Goal: Task Accomplishment & Management: Use online tool/utility

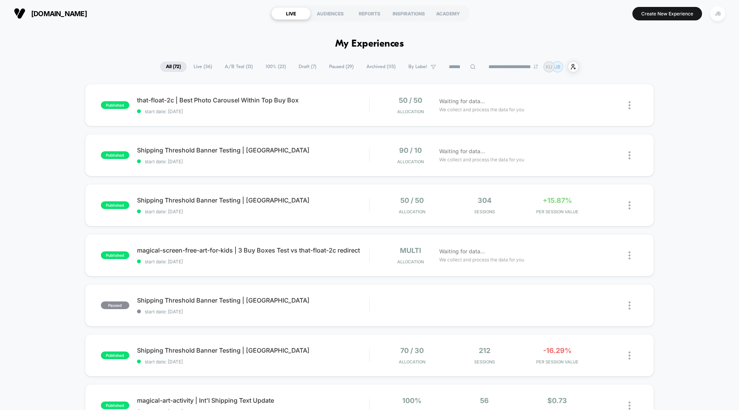
click at [231, 64] on span "A/B Test ( 13 )" at bounding box center [239, 67] width 40 height 10
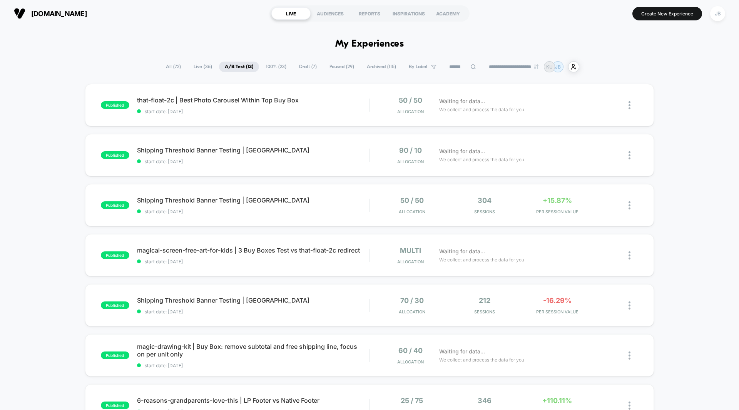
click at [678, 108] on div "published that-float-2c | Best Photo Carousel Within Top Buy Box start date: 8/…" at bounding box center [369, 399] width 739 height 631
click at [556, 99] on div "Waiting for data... We collect and process the data for you" at bounding box center [522, 105] width 174 height 18
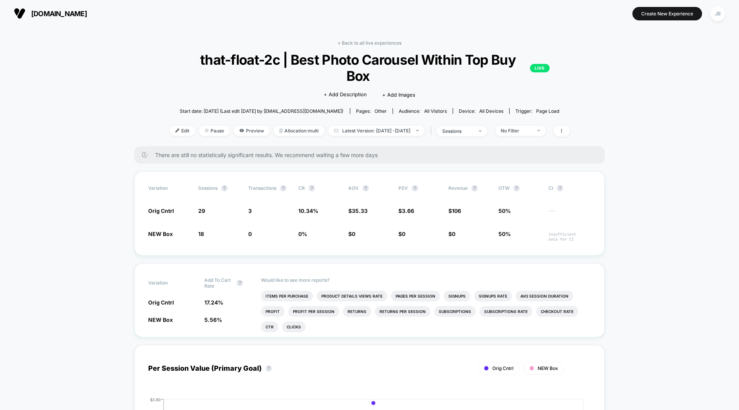
click at [379, 41] on link "< Back to all live experiences" at bounding box center [369, 43] width 64 height 6
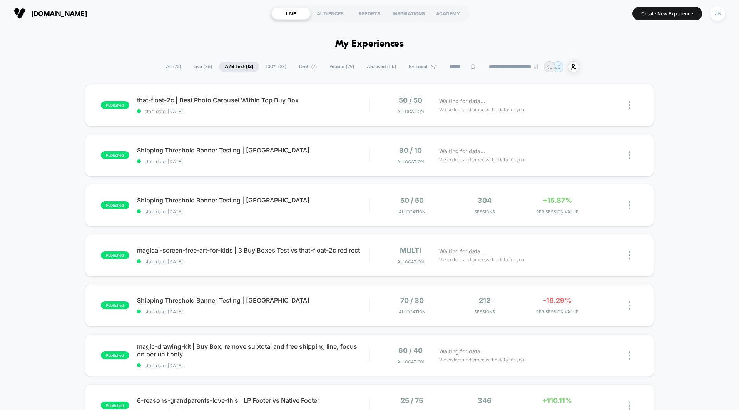
click at [668, 135] on div "published that-float-2c | Best Photo Carousel Within Top Buy Box start date: 8/…" at bounding box center [369, 399] width 739 height 631
click at [553, 210] on span "PER SESSION VALUE" at bounding box center [556, 211] width 69 height 5
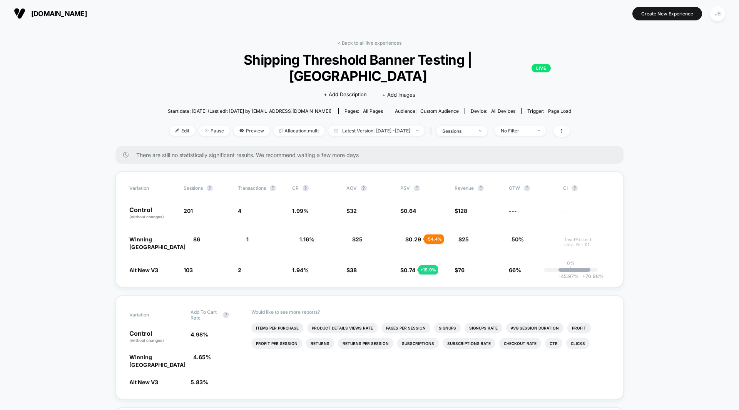
click at [368, 42] on link "< Back to all live experiences" at bounding box center [369, 43] width 64 height 6
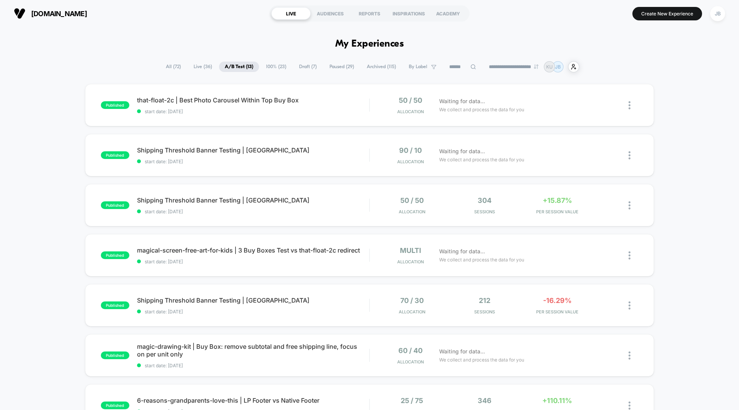
click at [662, 99] on div "published that-float-2c | Best Photo Carousel Within Top Buy Box start date: 8/…" at bounding box center [369, 399] width 739 height 631
click at [560, 351] on div "Waiting for data... We collect and process the data for you" at bounding box center [522, 355] width 174 height 18
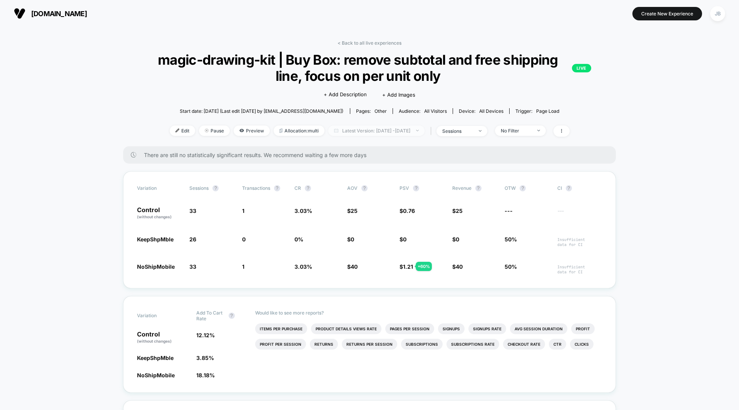
click at [348, 130] on span "Latest Version: Aug 21, 2025 - Aug 26, 2025" at bounding box center [376, 130] width 96 height 10
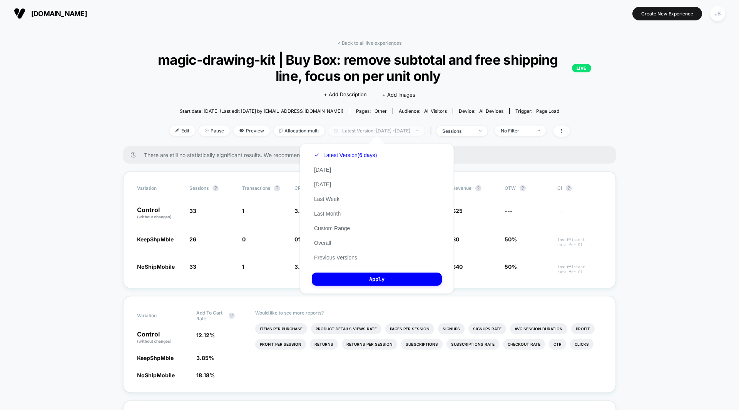
click at [348, 130] on span "Latest Version: Aug 21, 2025 - Aug 26, 2025" at bounding box center [376, 130] width 96 height 10
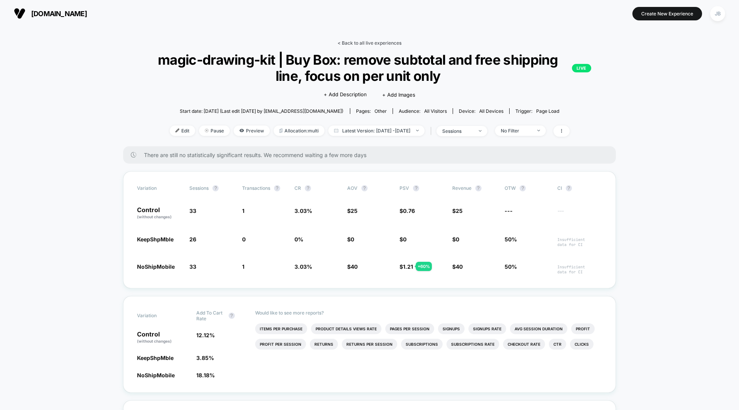
click at [375, 42] on link "< Back to all live experiences" at bounding box center [369, 43] width 64 height 6
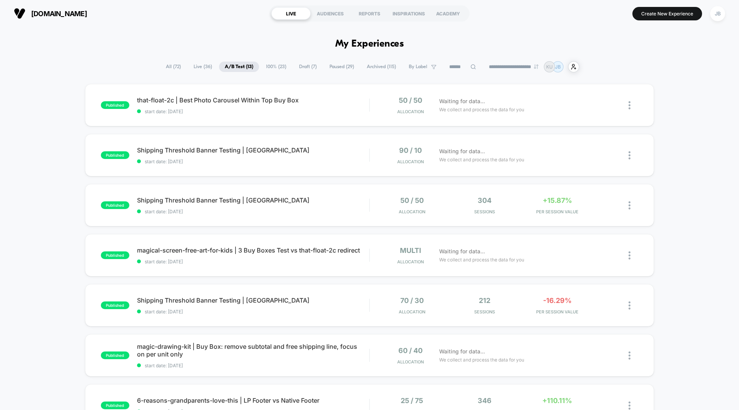
click at [673, 102] on div "published that-float-2c | Best Photo Carousel Within Top Buy Box start date: 8/…" at bounding box center [369, 399] width 739 height 631
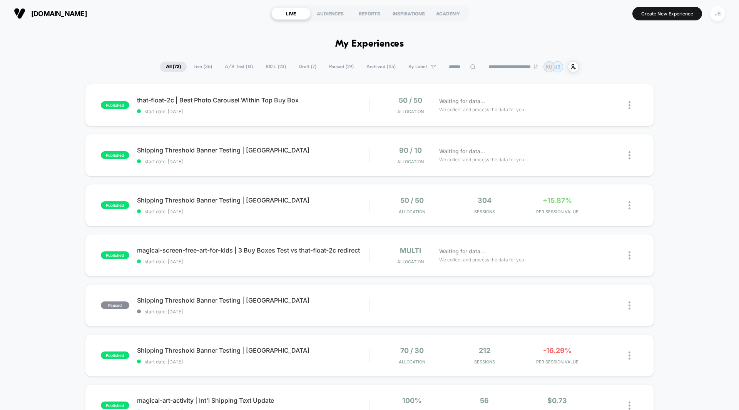
click at [239, 65] on span "A/B Test ( 13 )" at bounding box center [239, 67] width 40 height 10
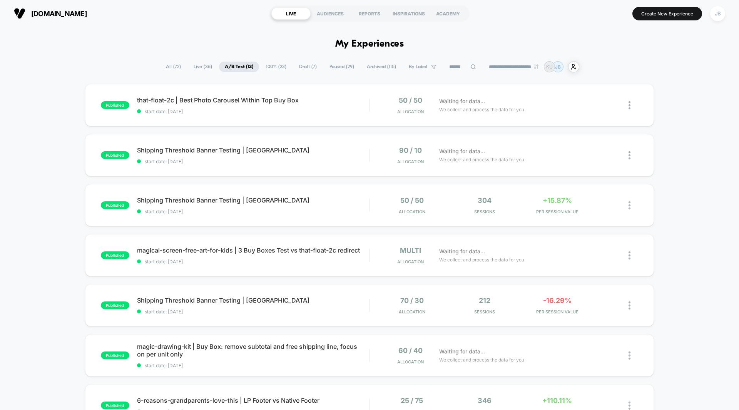
click at [676, 175] on div "published that-float-2c | Best Photo Carousel Within Top Buy Box start date: 8/…" at bounding box center [369, 399] width 739 height 631
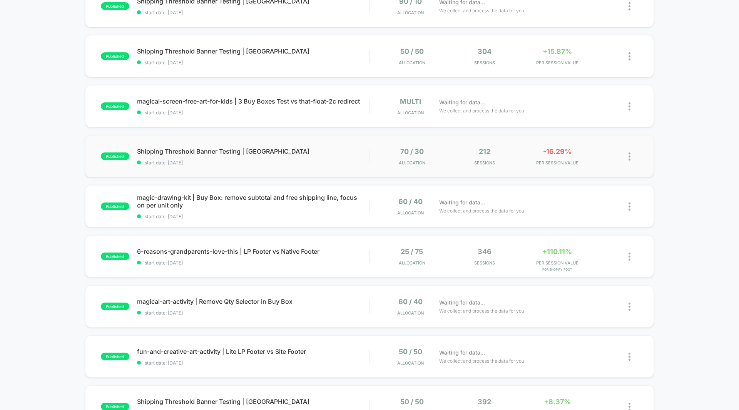
scroll to position [149, 0]
click at [564, 108] on div "Waiting for data... We collect and process the data for you" at bounding box center [522, 106] width 174 height 18
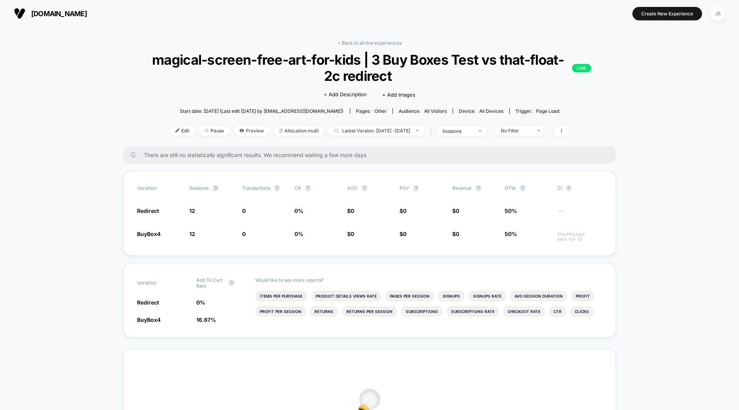
click at [642, 158] on div "< Back to all live experiences magical-screen-free-art-for-kids | 3 Buy Boxes T…" at bounding box center [369, 335] width 739 height 616
click at [370, 43] on link "< Back to all live experiences" at bounding box center [369, 43] width 64 height 6
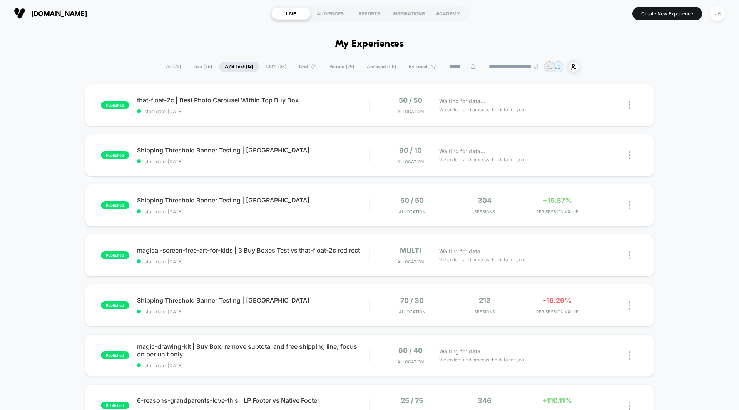
click at [663, 97] on div "published that-float-2c | Best Photo Carousel Within Top Buy Box start date: 8/…" at bounding box center [369, 399] width 739 height 631
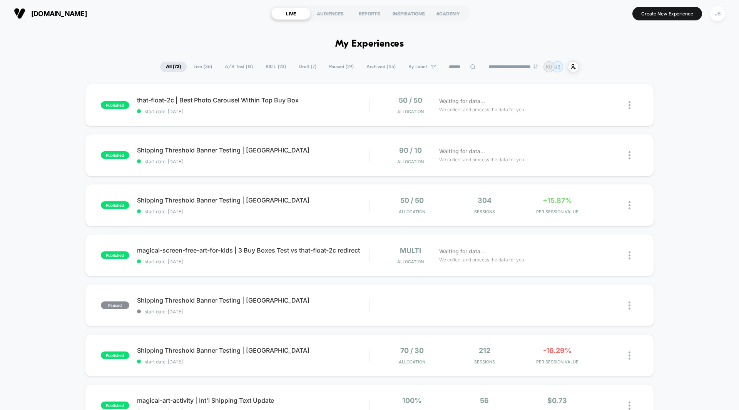
click at [240, 63] on span "A/B Test ( 13 )" at bounding box center [239, 67] width 40 height 10
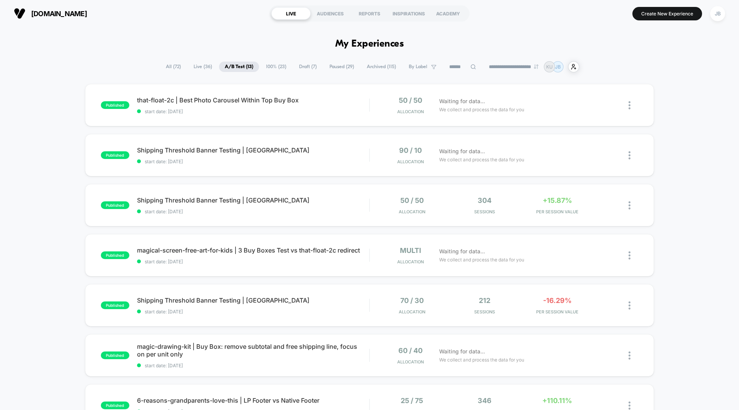
click at [686, 163] on div "published that-float-2c | Best Photo Carousel Within Top Buy Box start date: 8/…" at bounding box center [369, 399] width 739 height 631
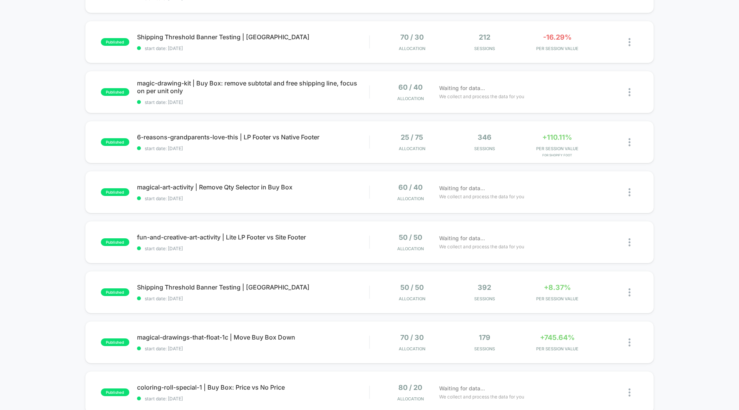
scroll to position [264, 0]
drag, startPoint x: 686, startPoint y: 163, endPoint x: 695, endPoint y: 112, distance: 52.6
click at [695, 112] on div "published that-float-2c | Best Photo Carousel Within Top Buy Box start date: 8/…" at bounding box center [369, 135] width 739 height 631
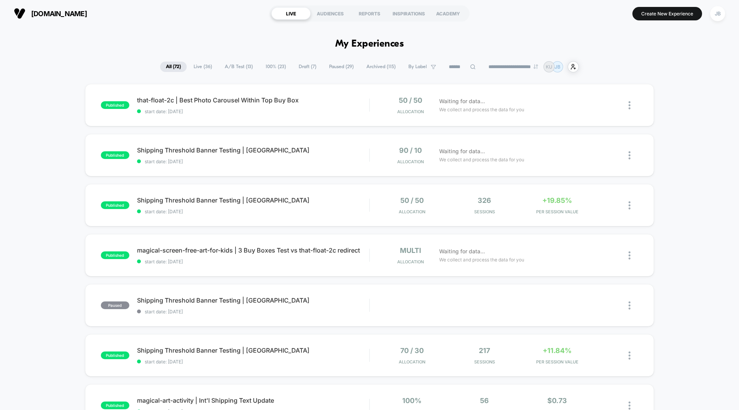
click at [233, 66] on span "A/B Test ( 13 )" at bounding box center [239, 67] width 40 height 10
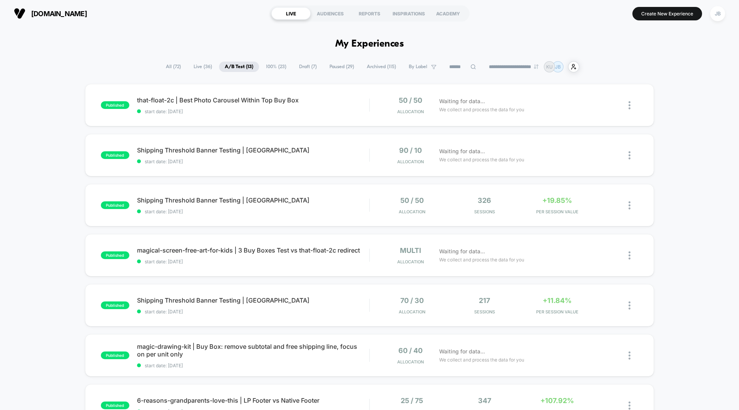
click at [662, 111] on div "published that-float-2c | Best Photo Carousel Within Top Buy Box start date: [D…" at bounding box center [369, 399] width 739 height 631
click at [666, 12] on button "Create New Experience" at bounding box center [667, 13] width 70 height 13
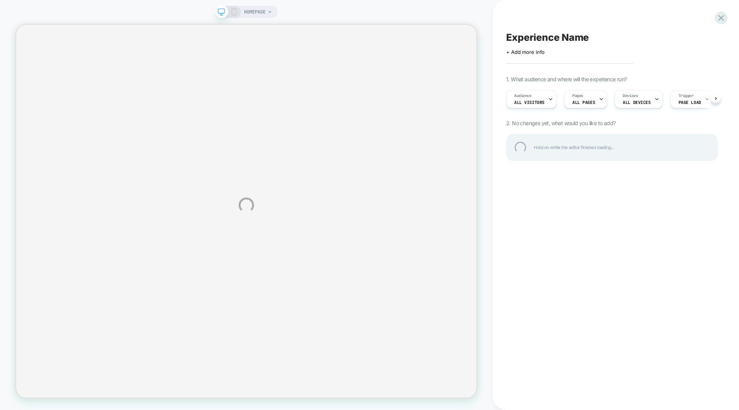
click at [562, 42] on div "Experience Name" at bounding box center [612, 38] width 212 height 12
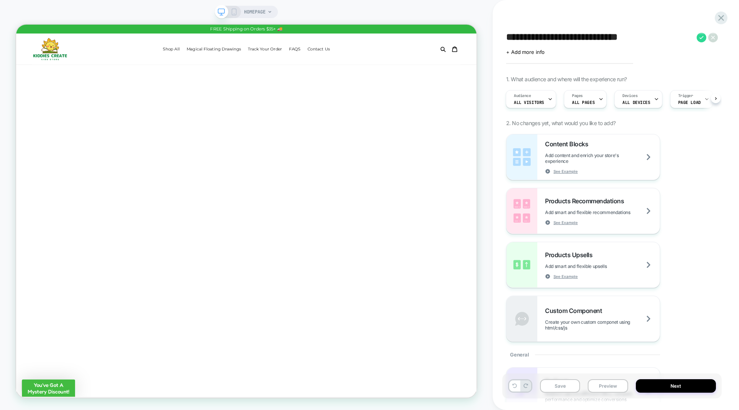
type textarea "**********"
click at [700, 38] on icon at bounding box center [701, 37] width 4 height 3
click at [589, 101] on span "ALL PAGES" at bounding box center [583, 102] width 23 height 5
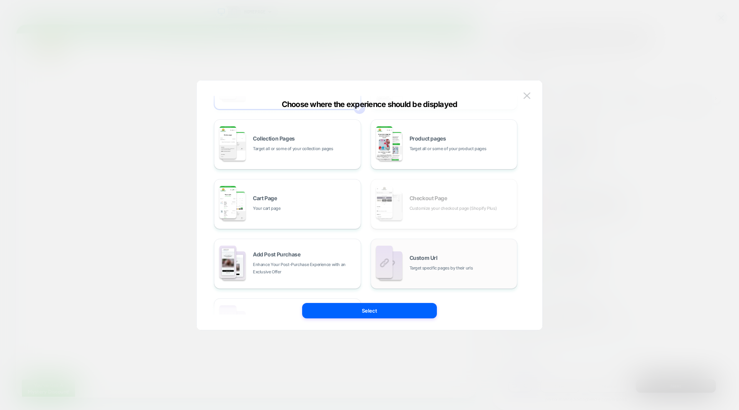
scroll to position [60, 0]
click at [440, 263] on div "Custom Url Target specific pages by their urls" at bounding box center [461, 263] width 104 height 17
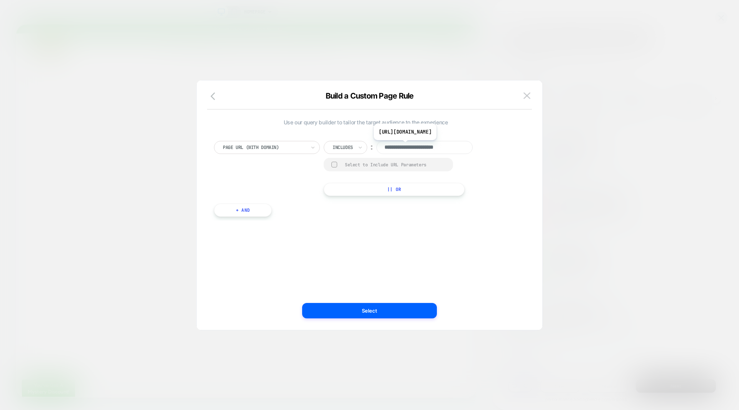
scroll to position [0, 1]
click at [419, 148] on input "**********" at bounding box center [424, 147] width 96 height 13
paste input "**********"
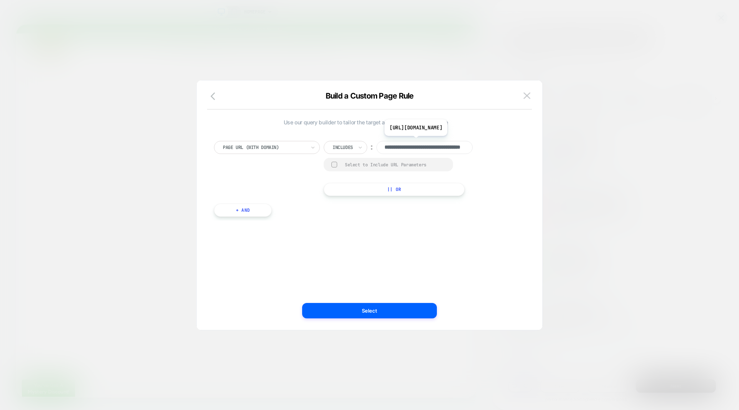
scroll to position [0, 46]
type input "**********"
click at [492, 179] on div "**********" at bounding box center [365, 168] width 303 height 55
click at [383, 308] on button "Select" at bounding box center [369, 310] width 135 height 15
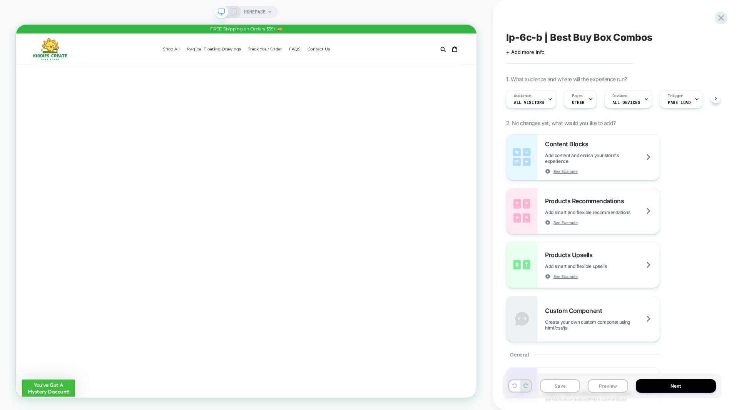
click at [253, 12] on span "HOMEPAGE" at bounding box center [255, 12] width 22 height 12
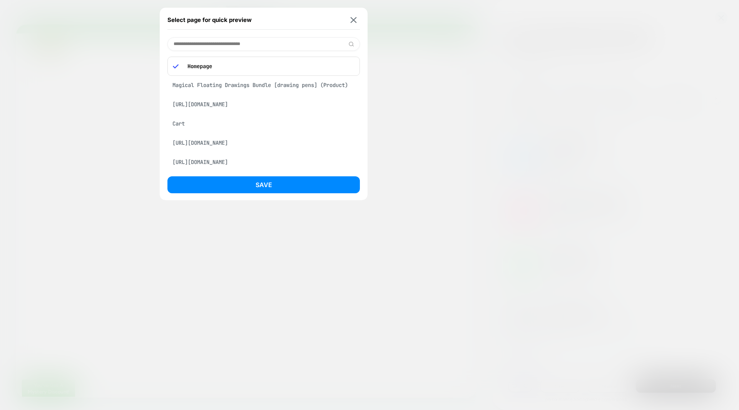
paste input "**********"
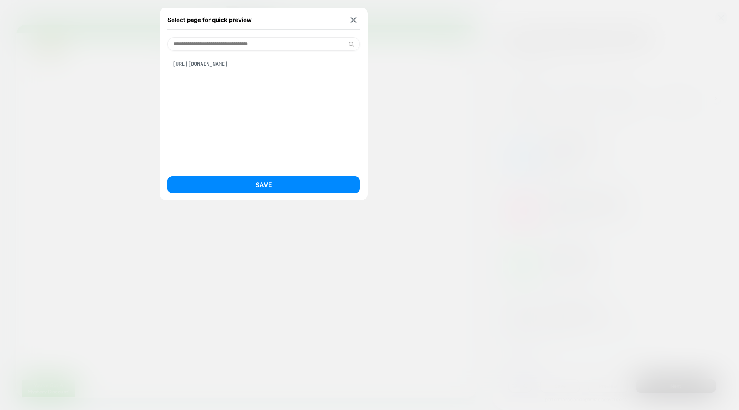
type input "**********"
click at [248, 63] on div "[URL][DOMAIN_NAME]" at bounding box center [263, 64] width 192 height 15
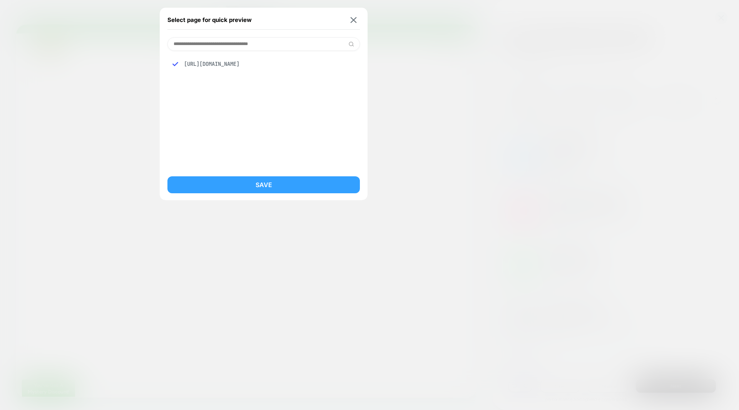
click at [254, 183] on button "Save" at bounding box center [263, 184] width 192 height 17
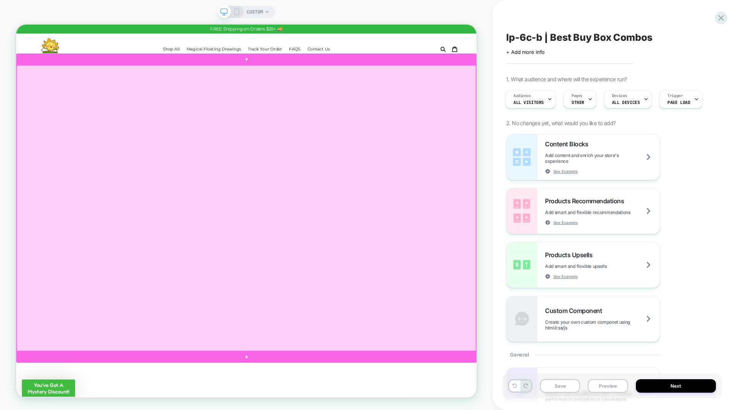
click at [595, 91] on div at bounding box center [323, 269] width 612 height 380
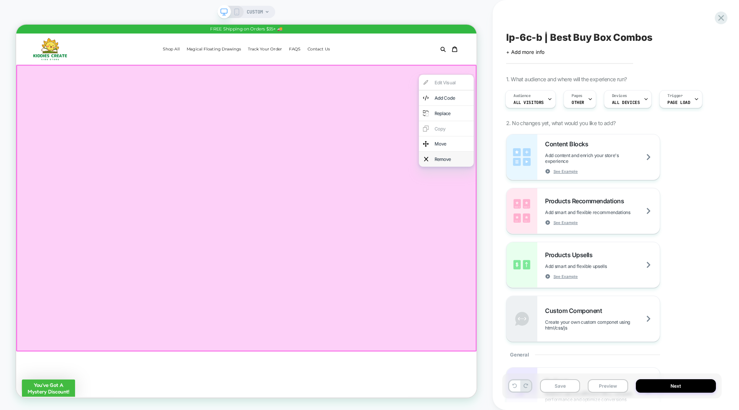
click at [592, 201] on div "Remove" at bounding box center [597, 203] width 47 height 9
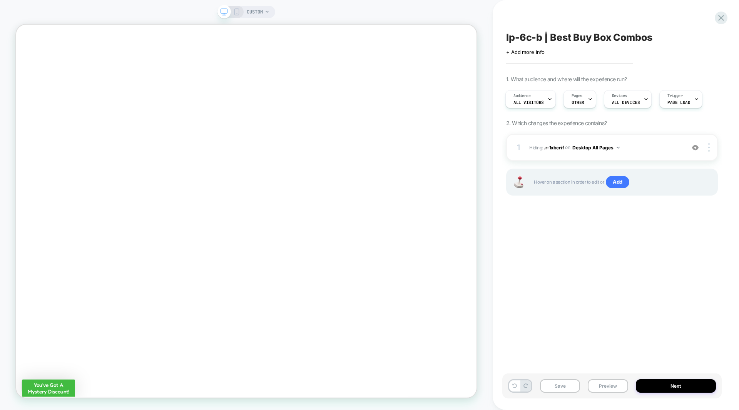
scroll to position [1772, 0]
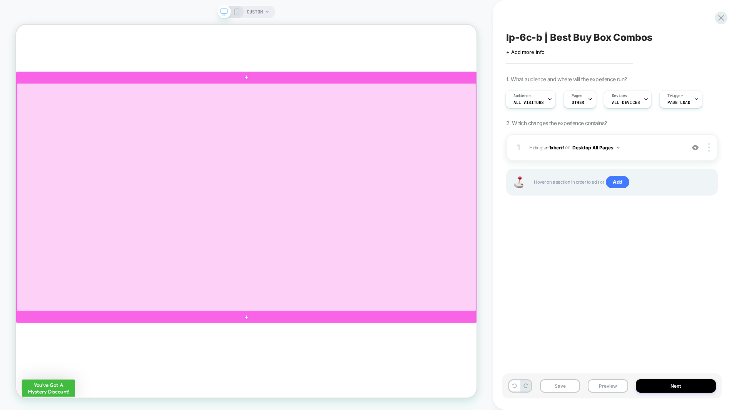
click at [536, 113] on div at bounding box center [323, 255] width 612 height 304
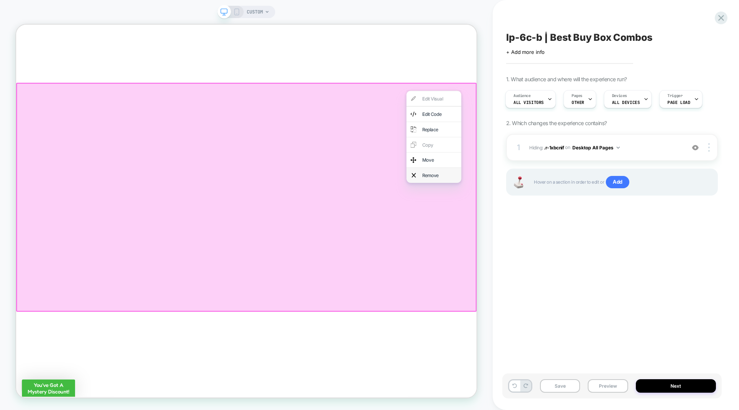
click at [569, 222] on div "Remove" at bounding box center [580, 225] width 47 height 9
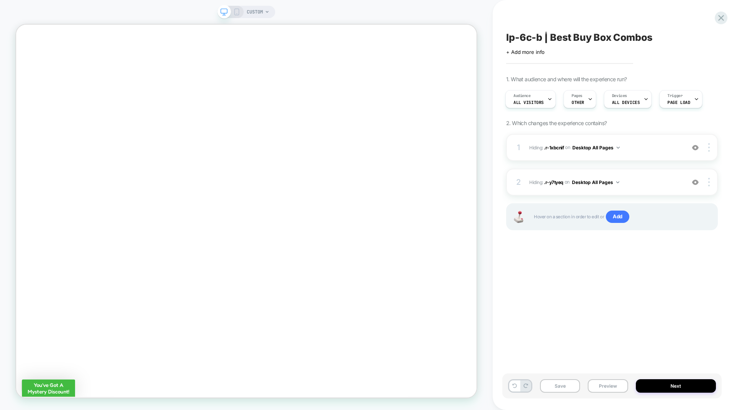
scroll to position [0, 0]
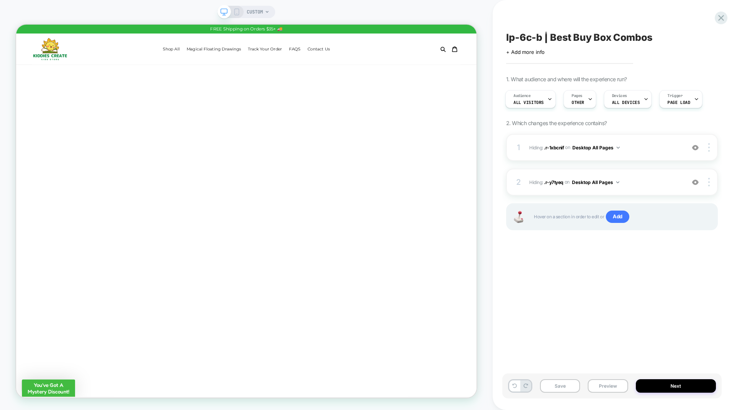
click at [234, 13] on icon at bounding box center [236, 11] width 7 height 7
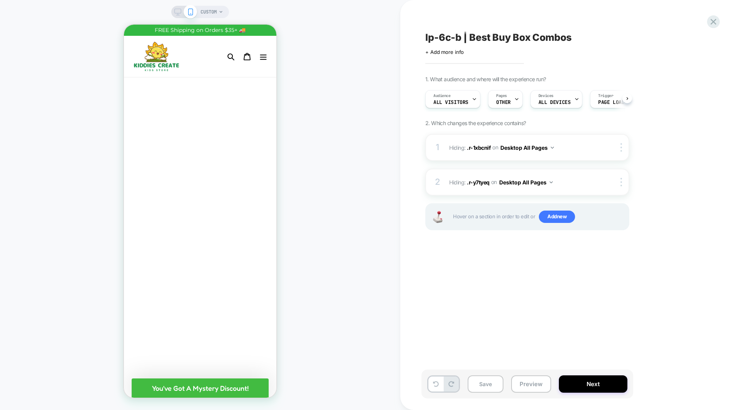
scroll to position [0, 0]
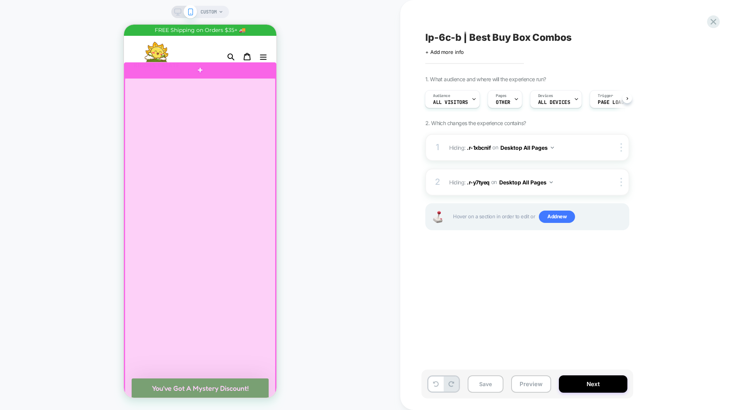
click at [243, 80] on div at bounding box center [200, 338] width 151 height 521
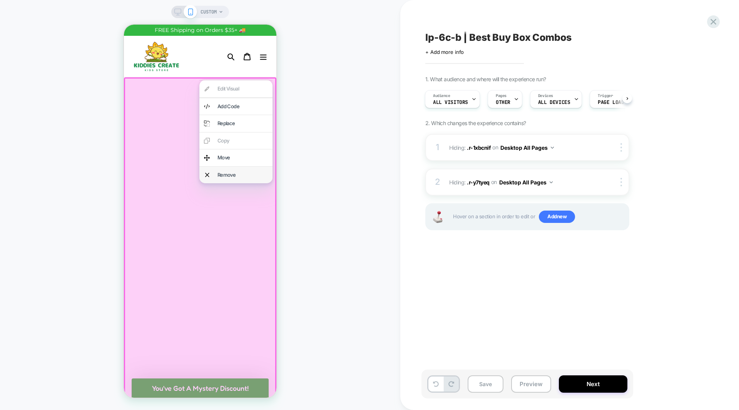
click at [235, 175] on div "Remove" at bounding box center [242, 175] width 50 height 8
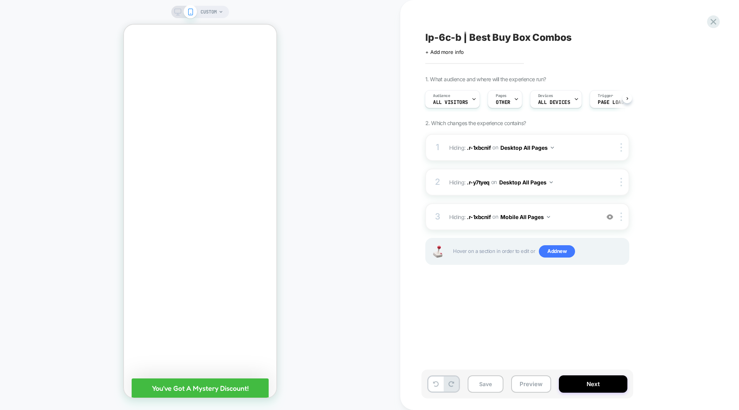
scroll to position [2587, 0]
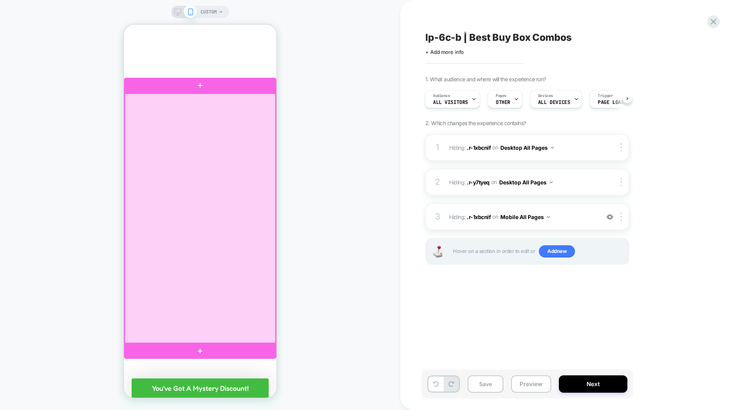
click at [257, 104] on div at bounding box center [200, 217] width 151 height 249
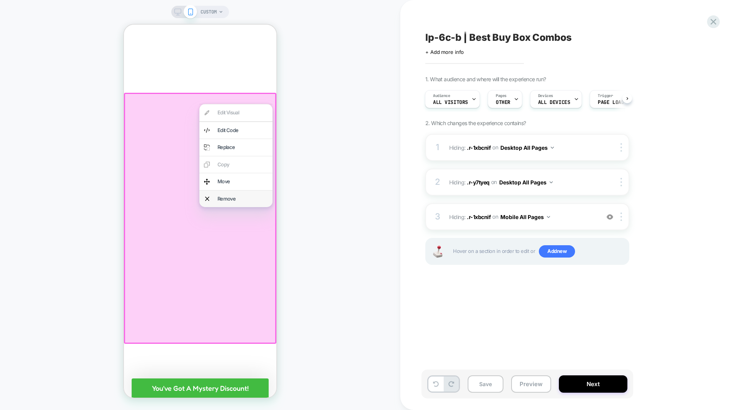
click at [241, 197] on div "Remove" at bounding box center [242, 199] width 50 height 8
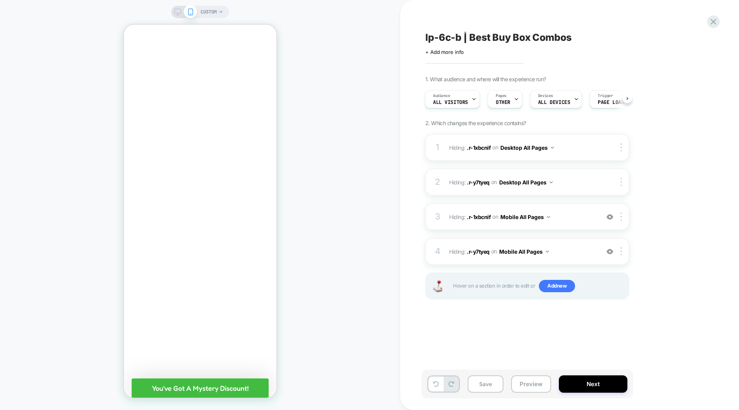
scroll to position [2309, 0]
click at [0, 0] on button "Next" at bounding box center [0, 0] width 0 height 0
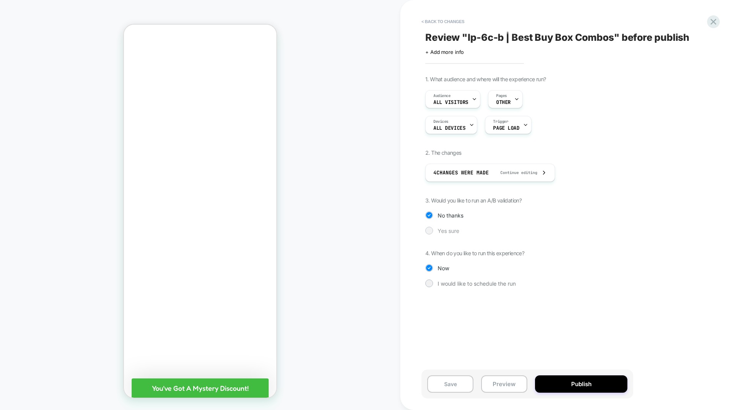
click at [453, 230] on span "Yes sure" at bounding box center [448, 230] width 22 height 7
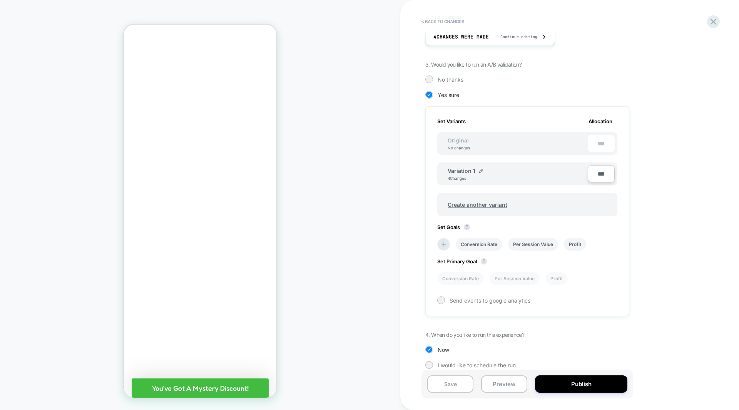
scroll to position [145, 0]
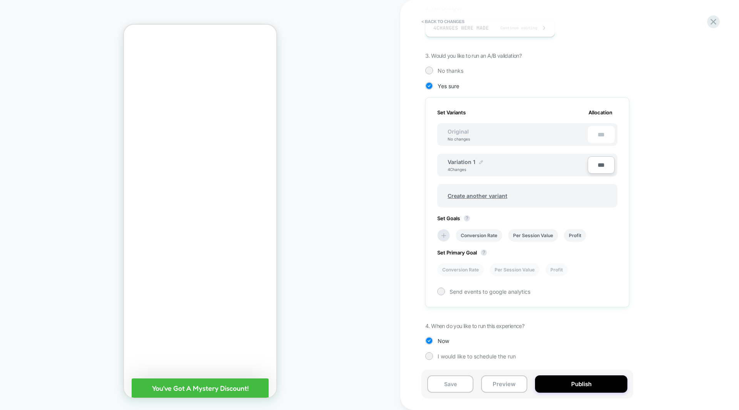
click at [480, 160] on img at bounding box center [481, 162] width 4 height 4
click at [465, 165] on input "**********" at bounding box center [475, 165] width 56 height 15
type input "**********"
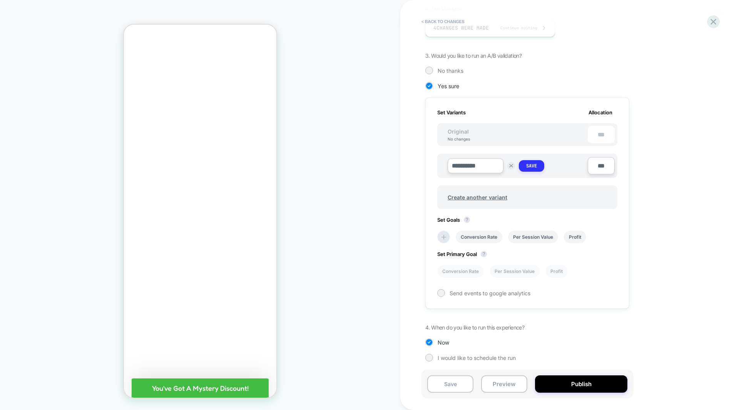
click at [532, 166] on strong "Save" at bounding box center [531, 166] width 11 height 6
click at [463, 195] on span "Create another variant" at bounding box center [477, 196] width 75 height 18
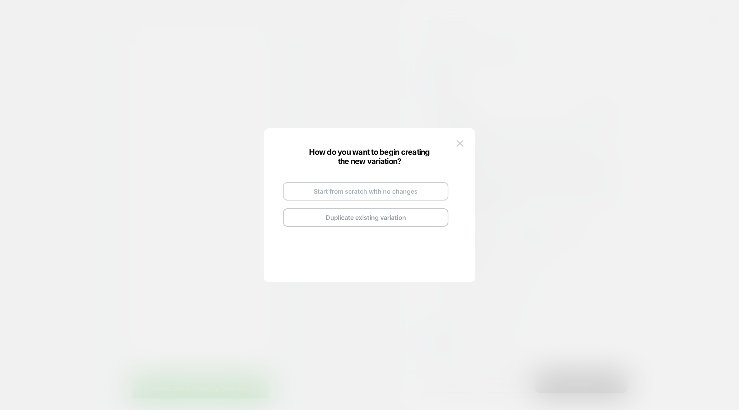
click at [358, 189] on button "Start from scratch with no changes" at bounding box center [365, 191] width 165 height 18
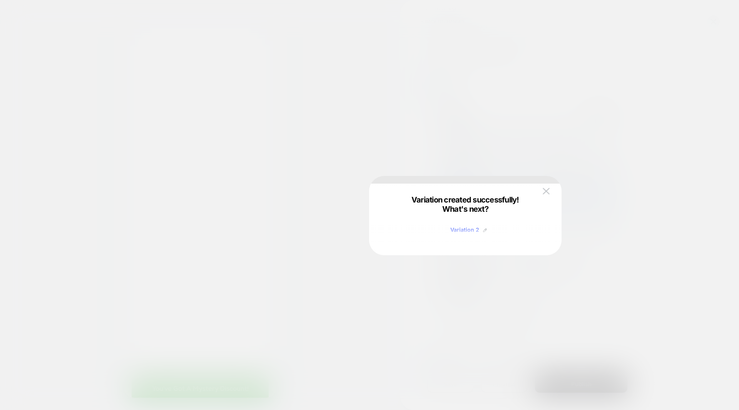
scroll to position [2831, 0]
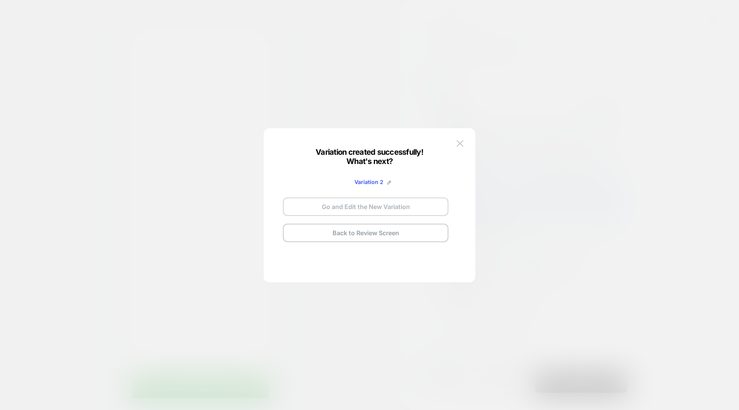
click at [370, 211] on button "Go and Edit the New Variation" at bounding box center [365, 206] width 165 height 18
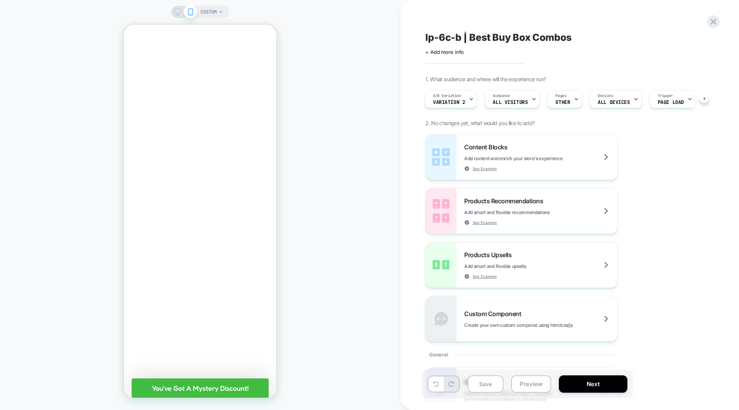
scroll to position [530, 0]
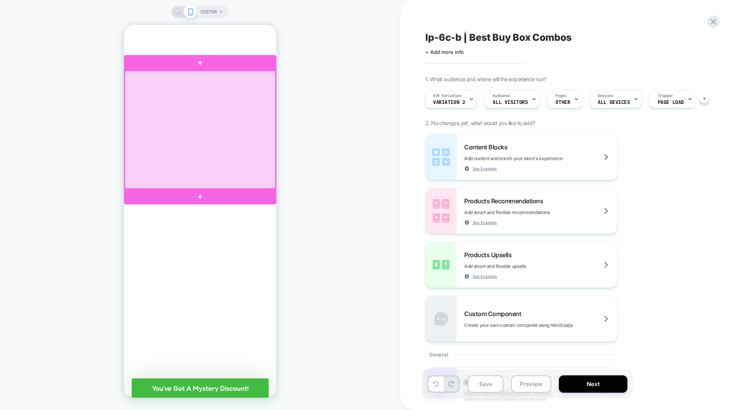
click at [269, 86] on div at bounding box center [200, 130] width 151 height 118
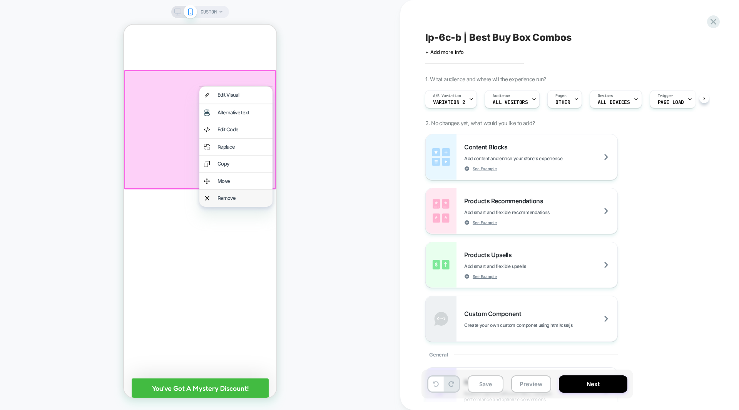
click at [238, 195] on div "Remove" at bounding box center [242, 198] width 50 height 8
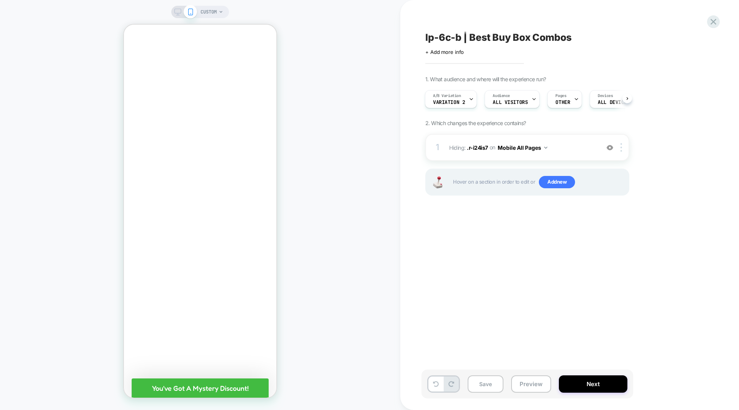
scroll to position [525, 0]
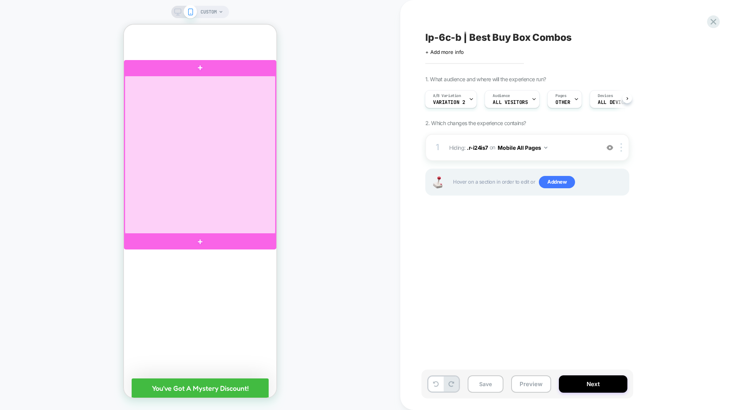
click at [263, 80] on div at bounding box center [200, 155] width 151 height 158
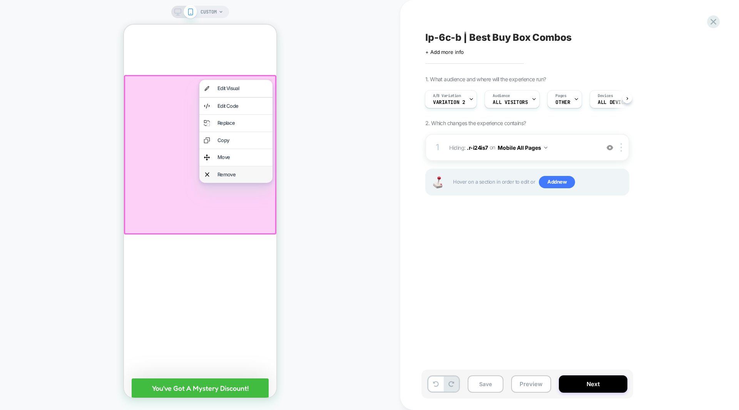
click at [233, 175] on div "Remove" at bounding box center [242, 175] width 50 height 8
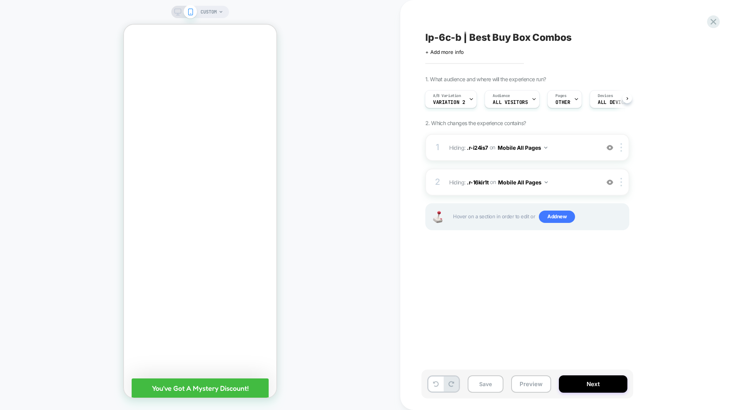
click at [305, 155] on div "CUSTOM" at bounding box center [200, 205] width 400 height 394
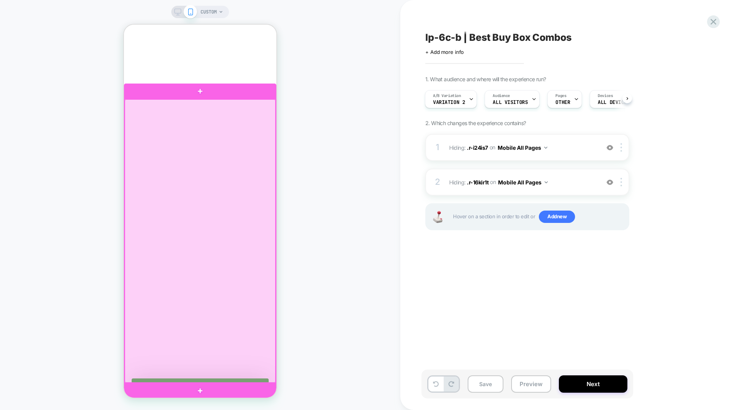
click at [232, 104] on div at bounding box center [200, 240] width 151 height 283
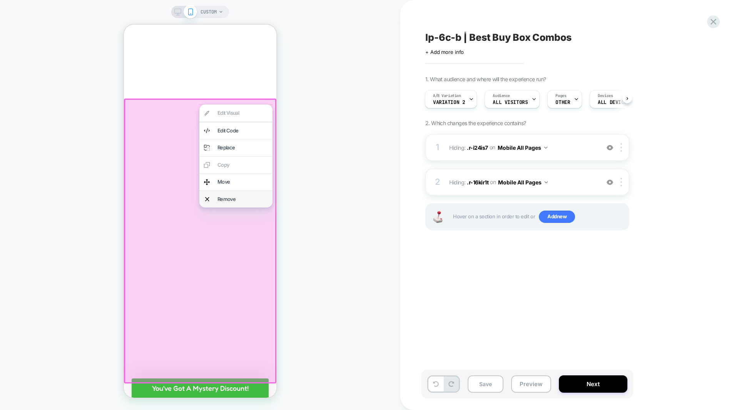
click at [230, 195] on div "Remove" at bounding box center [242, 199] width 50 height 8
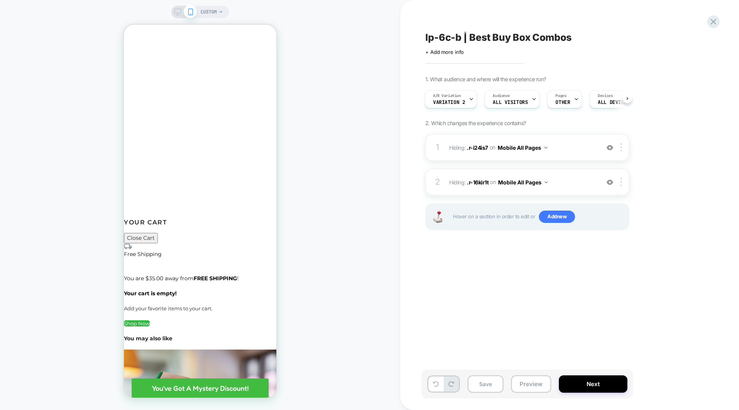
scroll to position [3085, 0]
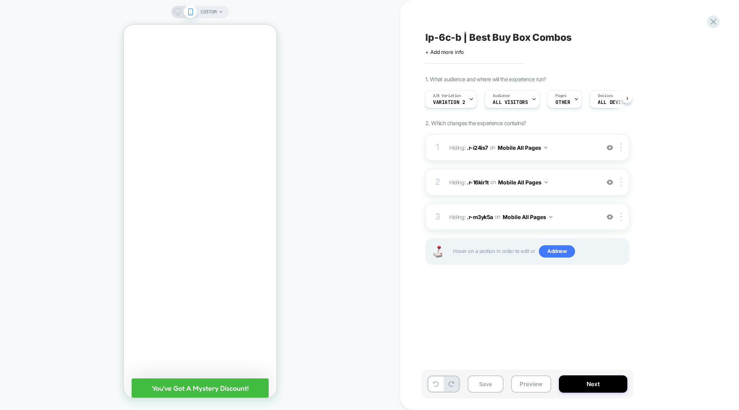
click at [320, 161] on div "CUSTOM" at bounding box center [200, 205] width 400 height 394
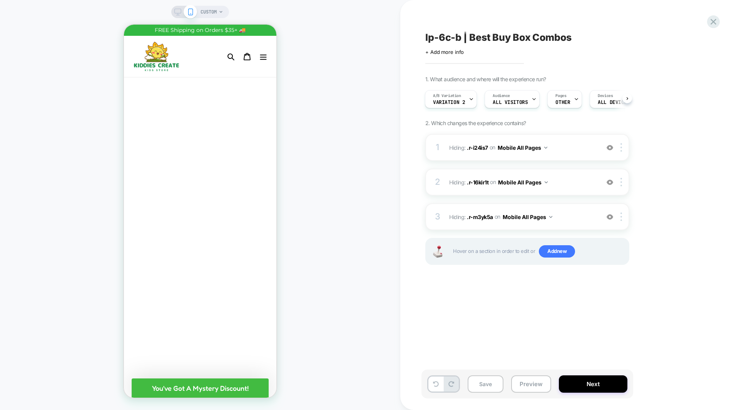
click at [177, 10] on icon at bounding box center [177, 11] width 7 height 7
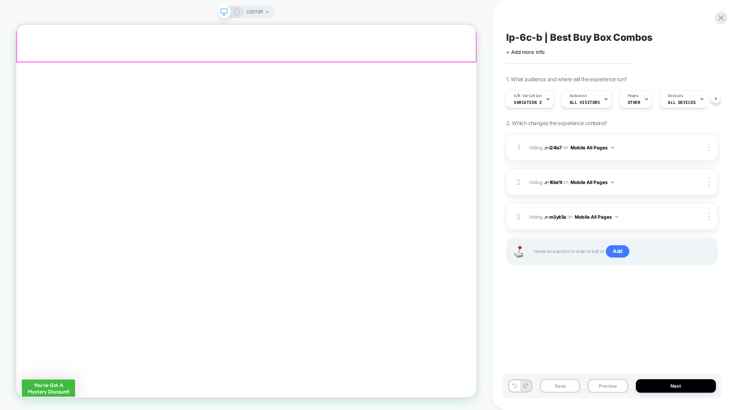
scroll to position [402, 0]
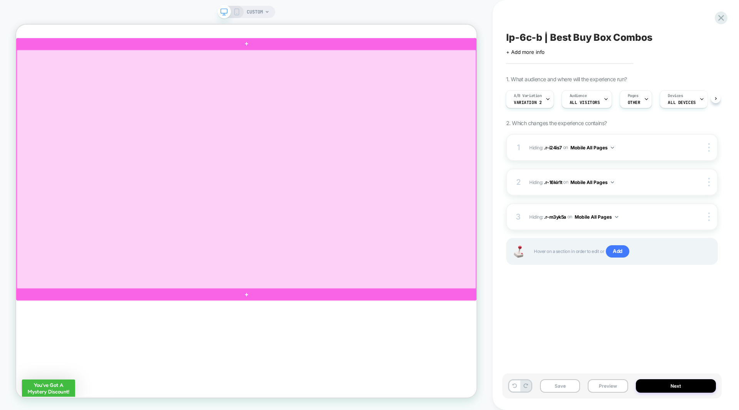
click at [546, 75] on div at bounding box center [323, 217] width 612 height 318
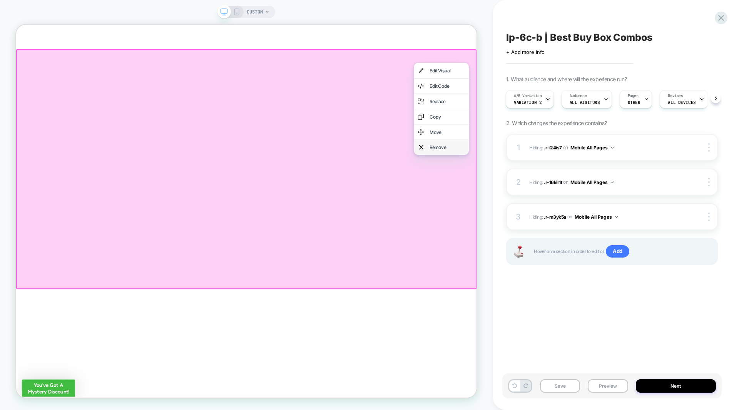
click at [578, 187] on div "Remove" at bounding box center [590, 187] width 47 height 9
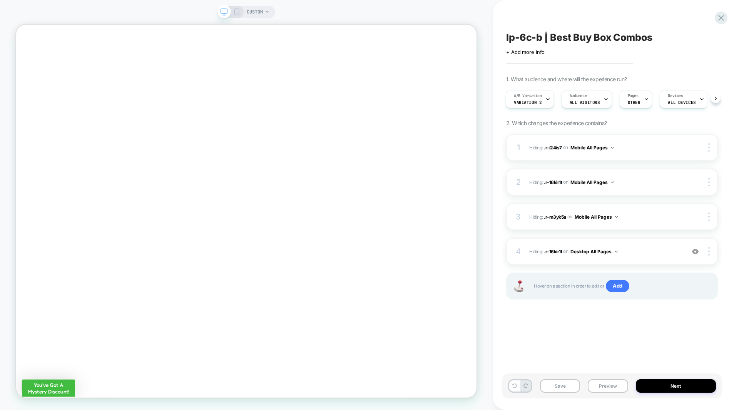
scroll to position [2167, 0]
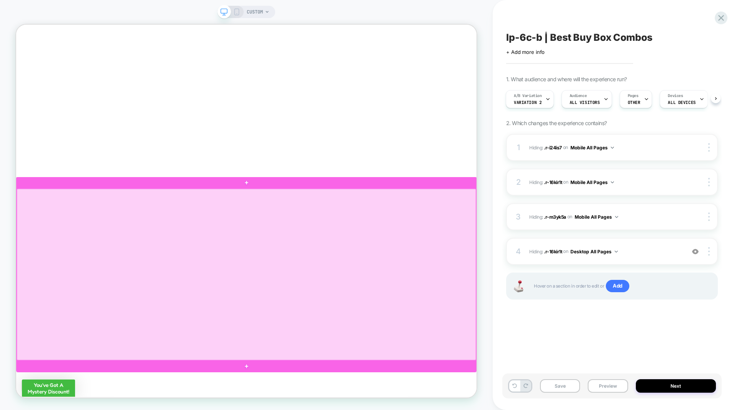
click at [497, 257] on div at bounding box center [323, 358] width 612 height 229
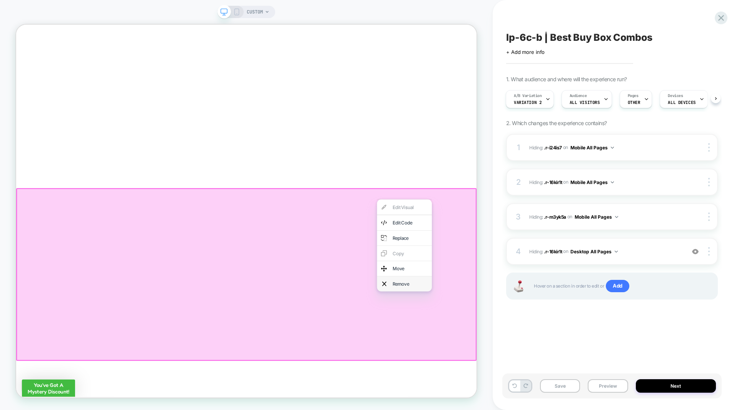
click at [532, 365] on div "Remove" at bounding box center [541, 369] width 47 height 9
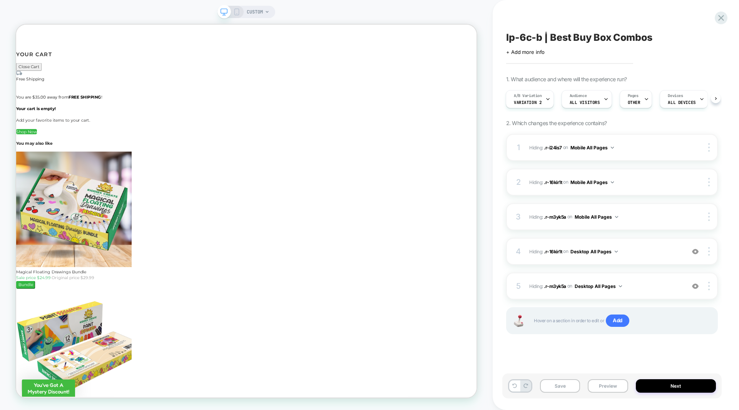
scroll to position [2026, 0]
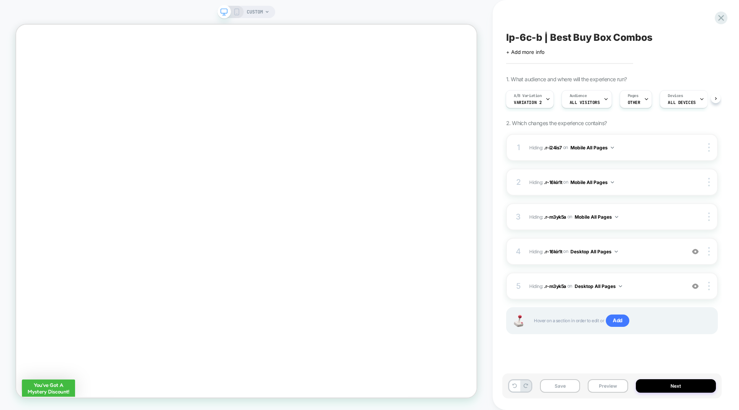
click at [483, 232] on div "CUSTOM" at bounding box center [246, 205] width 492 height 394
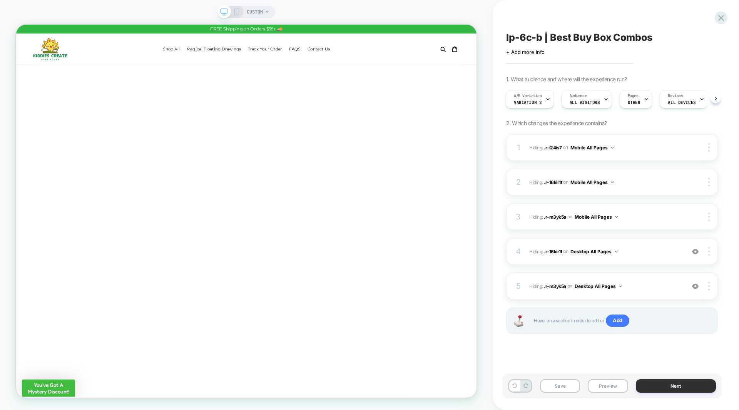
click at [680, 388] on button "Next" at bounding box center [676, 385] width 80 height 13
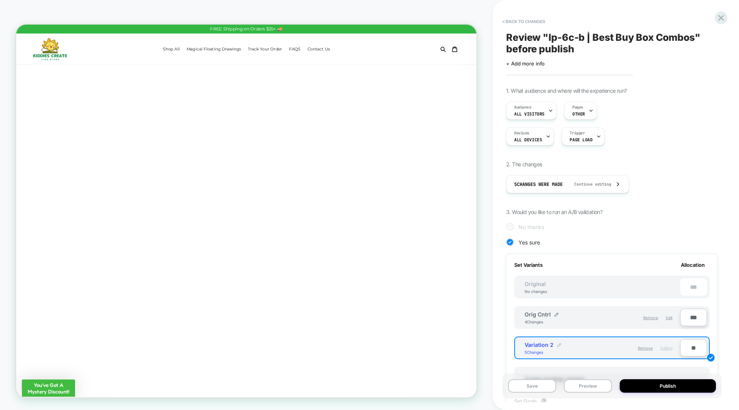
click at [559, 344] on img at bounding box center [559, 345] width 4 height 4
click at [547, 345] on input "**********" at bounding box center [552, 348] width 56 height 15
type input "**********"
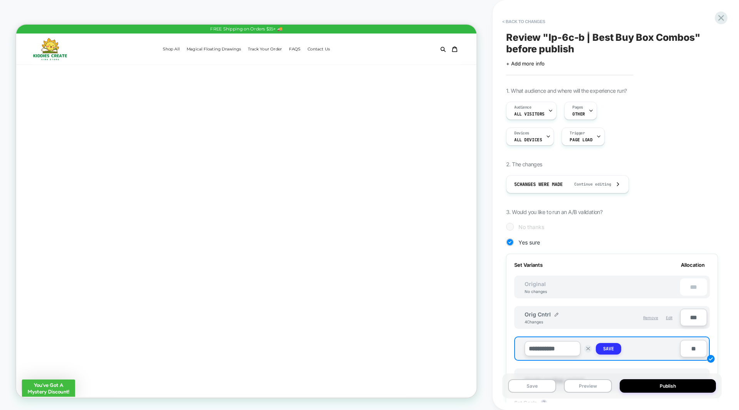
click at [607, 347] on strong "Save" at bounding box center [608, 348] width 11 height 6
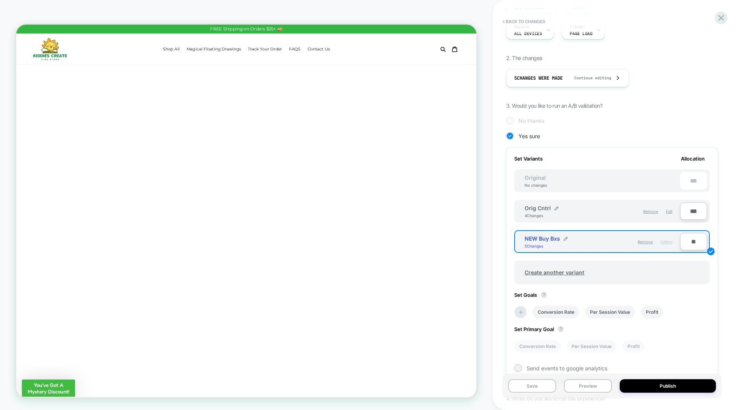
scroll to position [122, 0]
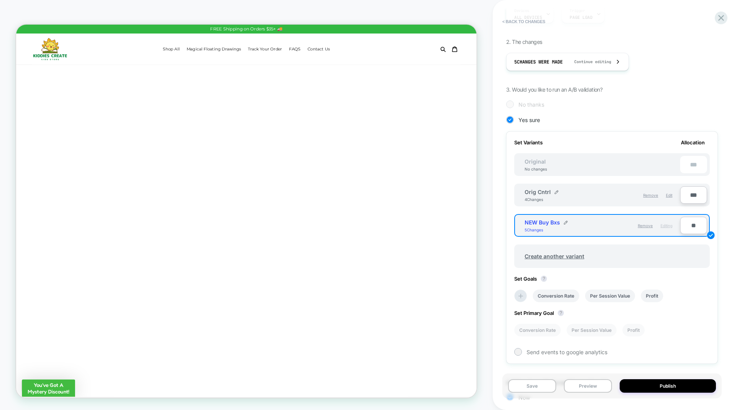
click at [696, 224] on input "**" at bounding box center [693, 225] width 27 height 17
type input "***"
type input "**"
type input "***"
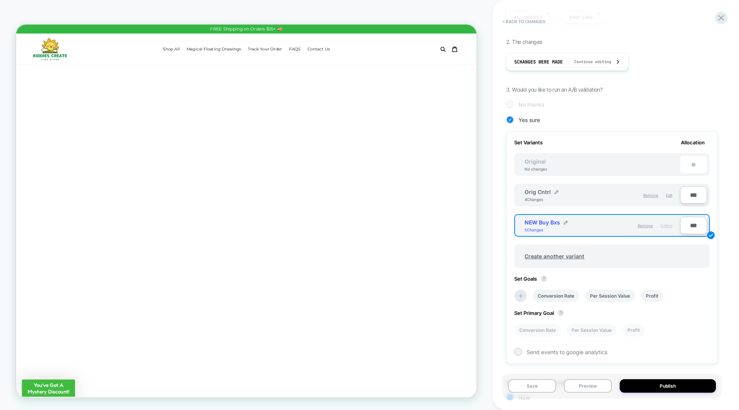
click at [712, 192] on div "Set Variants Allocation Original No changes ** Orig Cntrl 4 Changes Remove Edit…" at bounding box center [612, 247] width 212 height 232
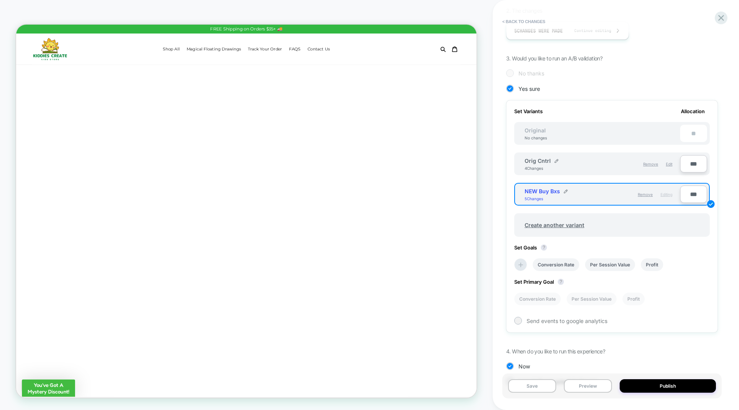
scroll to position [156, 0]
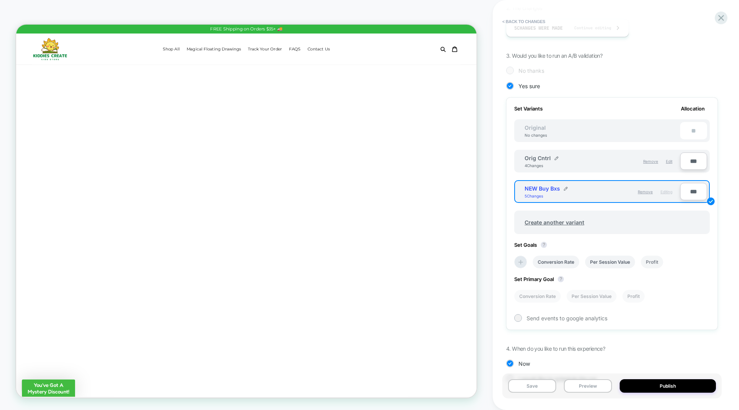
click at [649, 260] on li "Profit" at bounding box center [652, 261] width 22 height 13
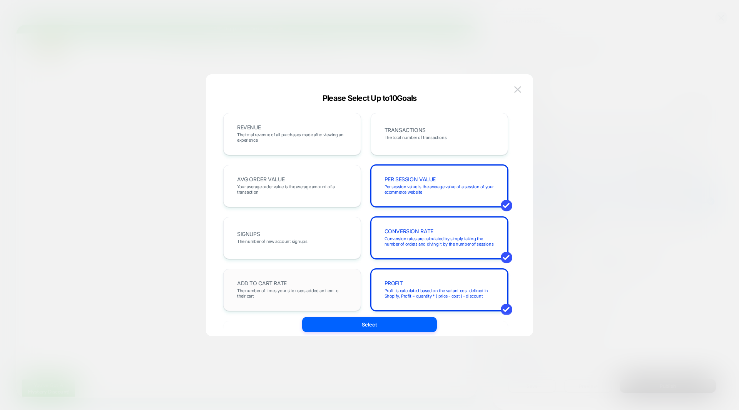
click at [329, 289] on span "The number of times your site users added an item to their cart" at bounding box center [292, 293] width 110 height 11
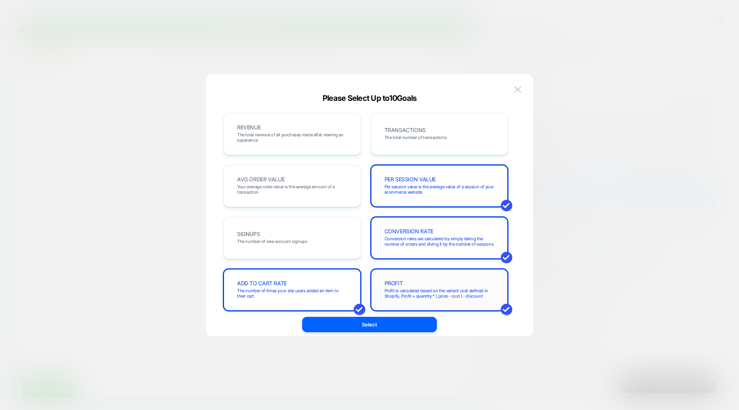
click at [422, 284] on div "PROFIT Profit is calculated based on the variant cost defined in Shopify, Profi…" at bounding box center [440, 290] width 122 height 26
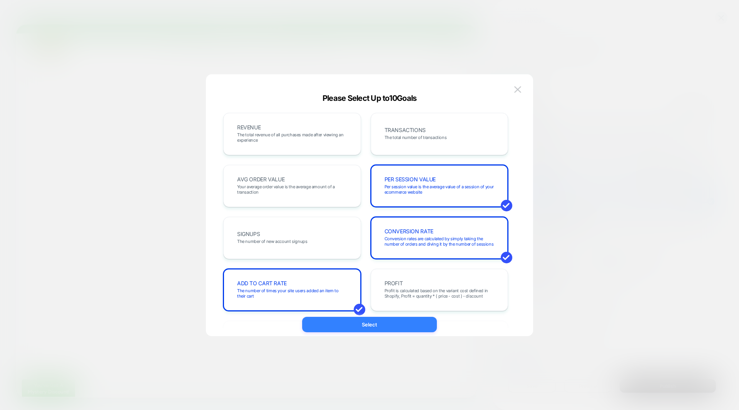
click at [390, 325] on button "Select" at bounding box center [369, 324] width 135 height 15
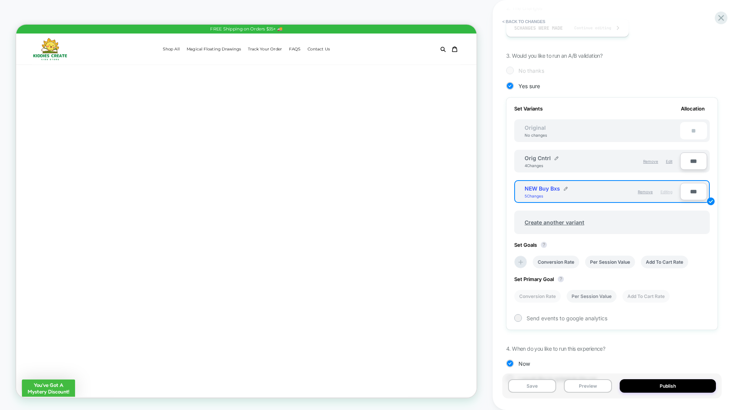
click at [584, 295] on li "Per Session Value" at bounding box center [591, 296] width 50 height 13
click at [726, 217] on div "< Back to changes Review " lp-6c-b | Best Buy Box Combos " before publish Click…" at bounding box center [615, 205] width 246 height 410
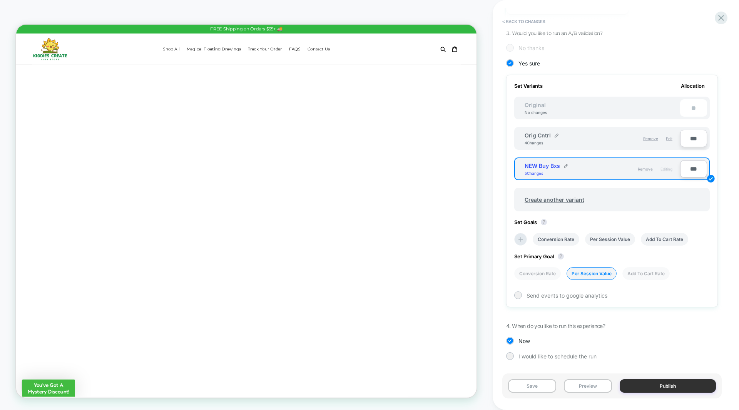
click at [655, 383] on button "Publish" at bounding box center [667, 385] width 96 height 13
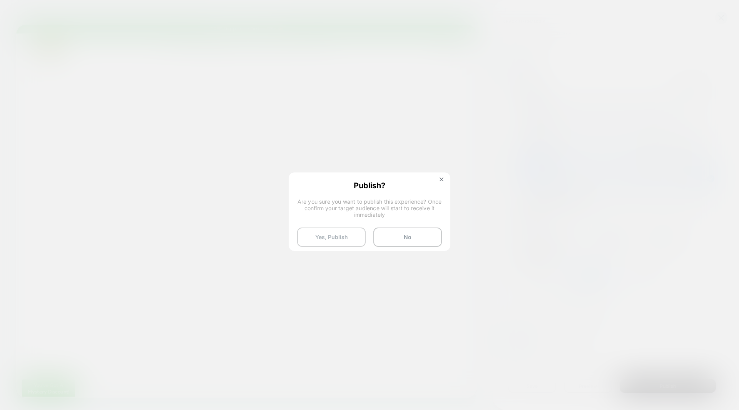
click at [331, 234] on button "Yes, Publish" at bounding box center [331, 236] width 68 height 19
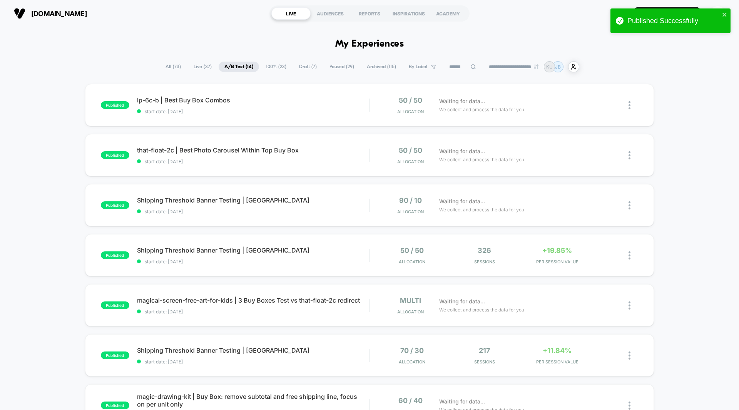
click at [670, 96] on div "published lp-6c-b | Best Buy Box Combos start date: [DATE] 50 / 50 Allocation W…" at bounding box center [369, 399] width 739 height 631
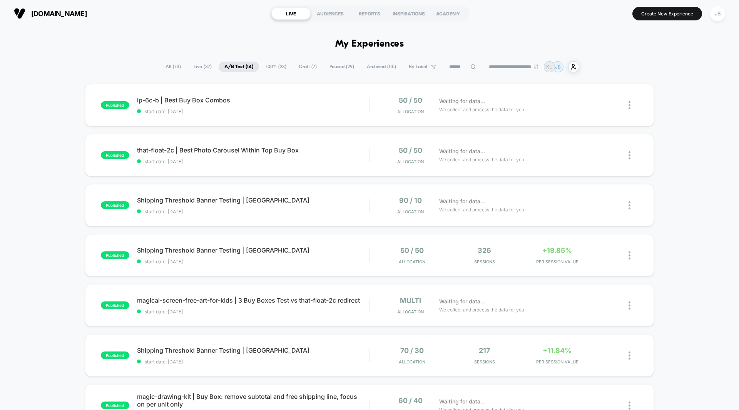
click at [670, 105] on div "published lp-6c-b | Best Buy Box Combos start date: [DATE] 50 / 50 Allocation W…" at bounding box center [369, 399] width 739 height 631
